Goal: Information Seeking & Learning: Find specific page/section

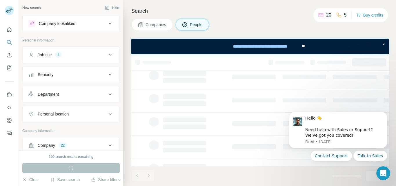
scroll to position [124, 0]
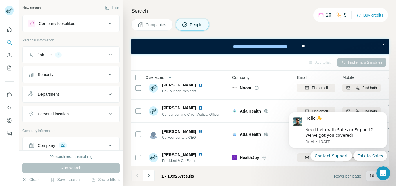
drag, startPoint x: 235, startPoint y: 171, endPoint x: 241, endPoint y: 170, distance: 5.4
click at [235, 171] on footer "1 - 10 of 257 results Rows per page 10" at bounding box center [260, 176] width 258 height 20
click at [272, 7] on h4 "Search" at bounding box center [260, 11] width 258 height 8
